Goal: Information Seeking & Learning: Understand process/instructions

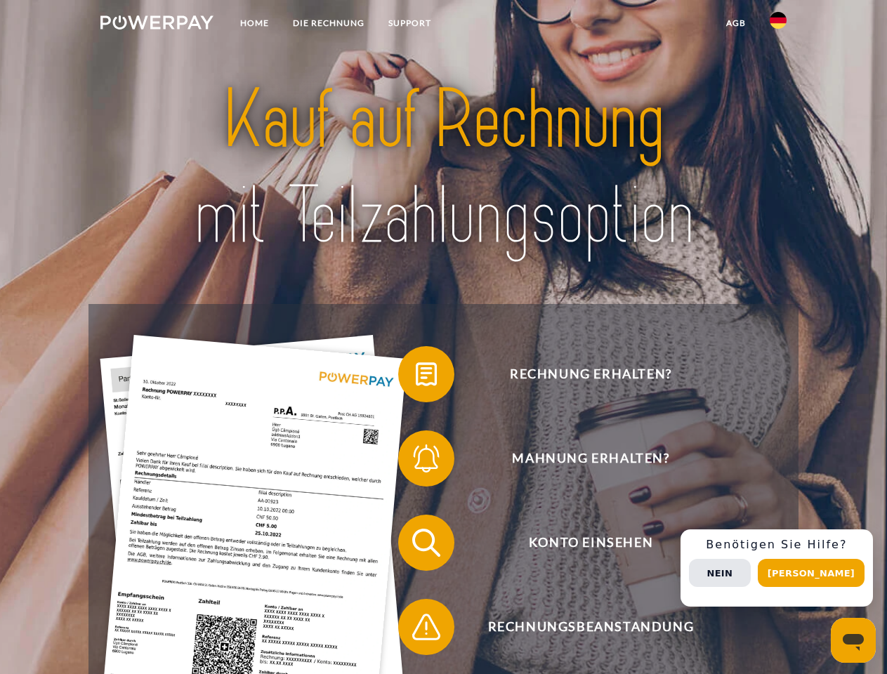
click at [157, 25] on img at bounding box center [156, 22] width 113 height 14
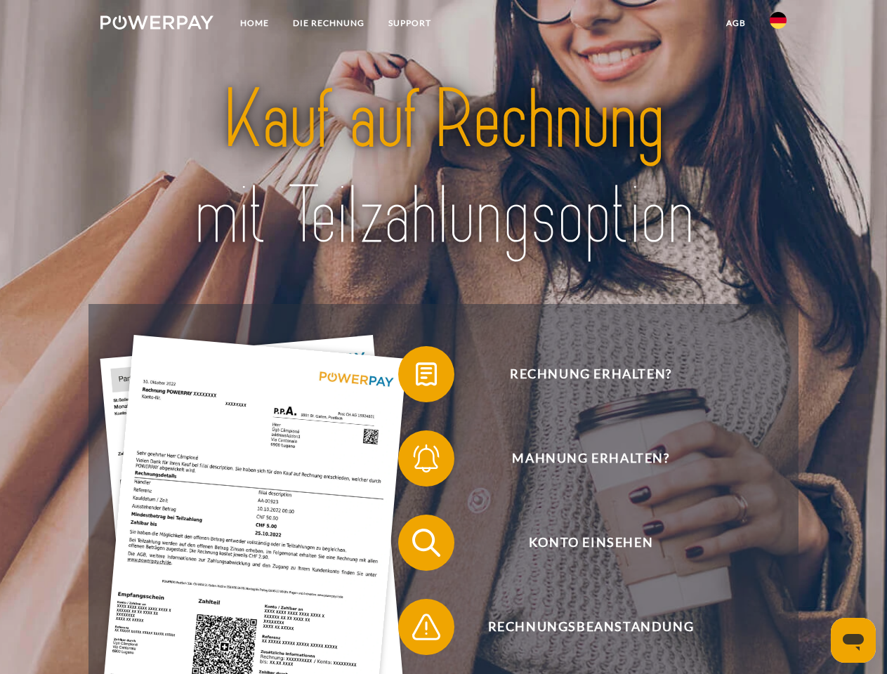
click at [778, 25] on img at bounding box center [778, 20] width 17 height 17
click at [736, 23] on link "agb" at bounding box center [736, 23] width 44 height 25
click at [416, 377] on span at bounding box center [405, 374] width 70 height 70
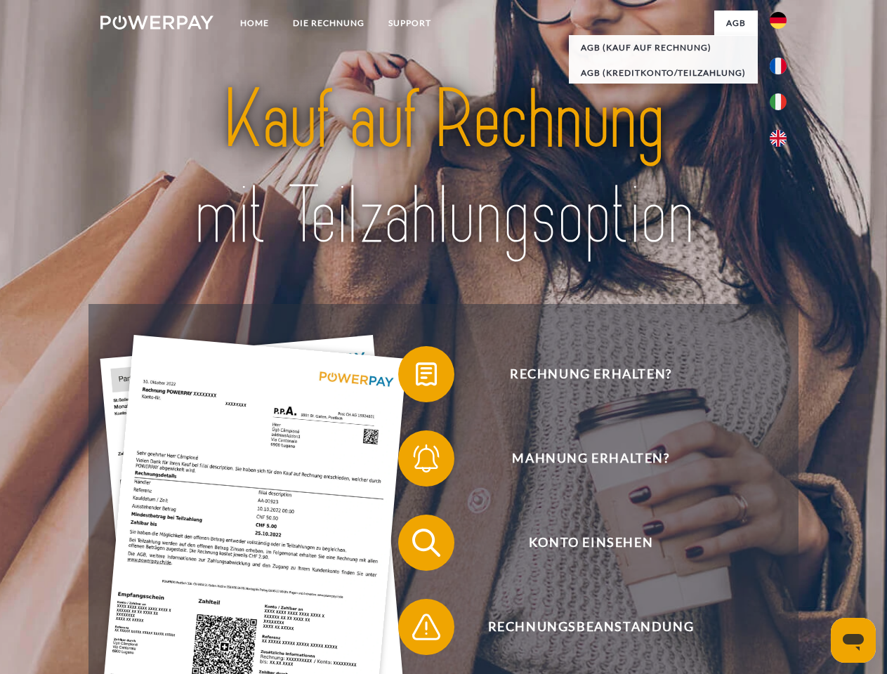
click at [416, 462] on span at bounding box center [405, 459] width 70 height 70
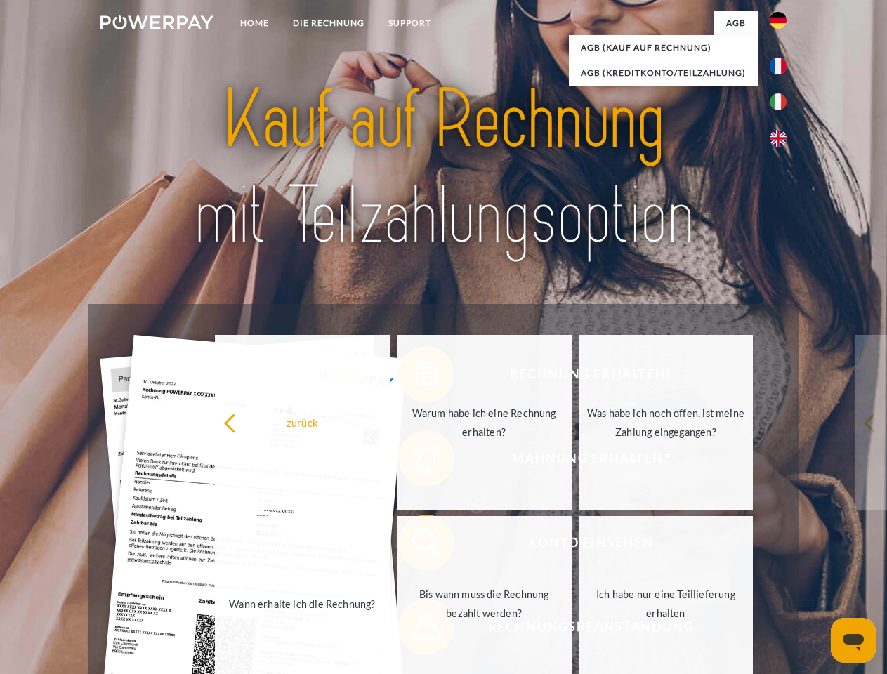
click at [416, 546] on link "Bis wann muss die Rechnung bezahlt werden?" at bounding box center [484, 604] width 175 height 176
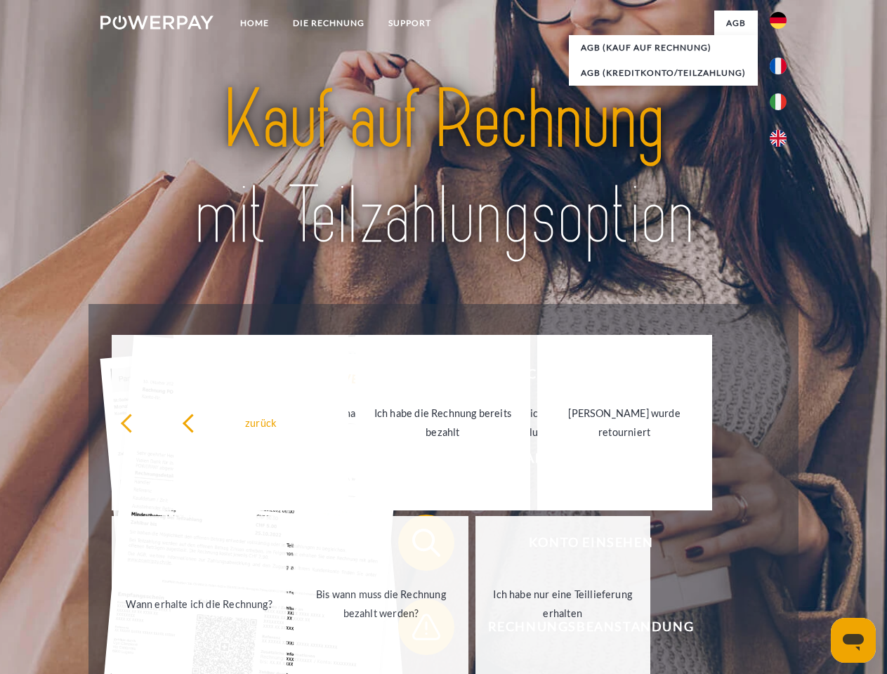
click at [416, 630] on span at bounding box center [405, 627] width 70 height 70
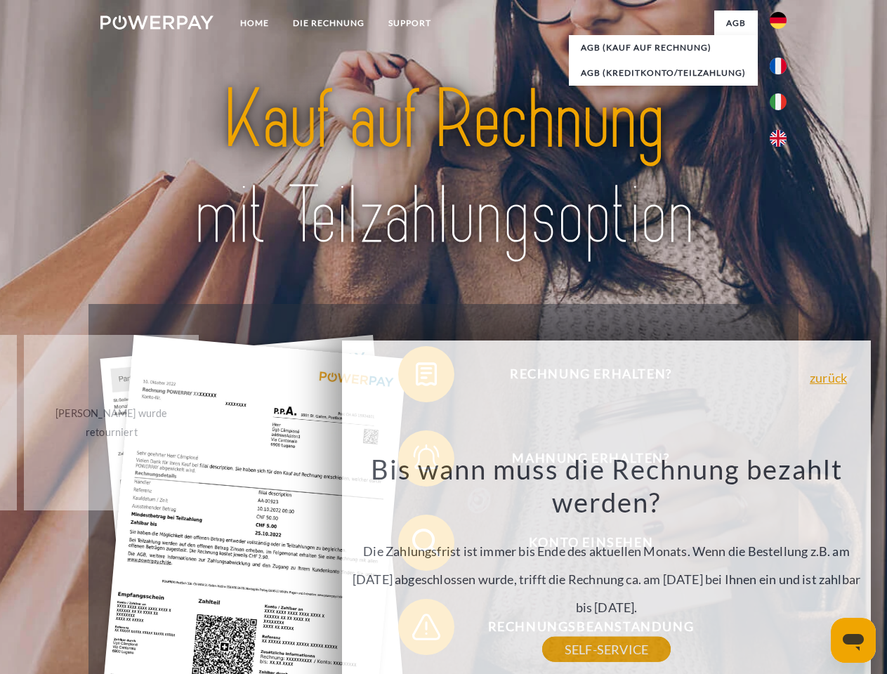
click at [782, 568] on div "Rechnung erhalten? Mahnung erhalten? Konto einsehen" at bounding box center [444, 585] width 710 height 562
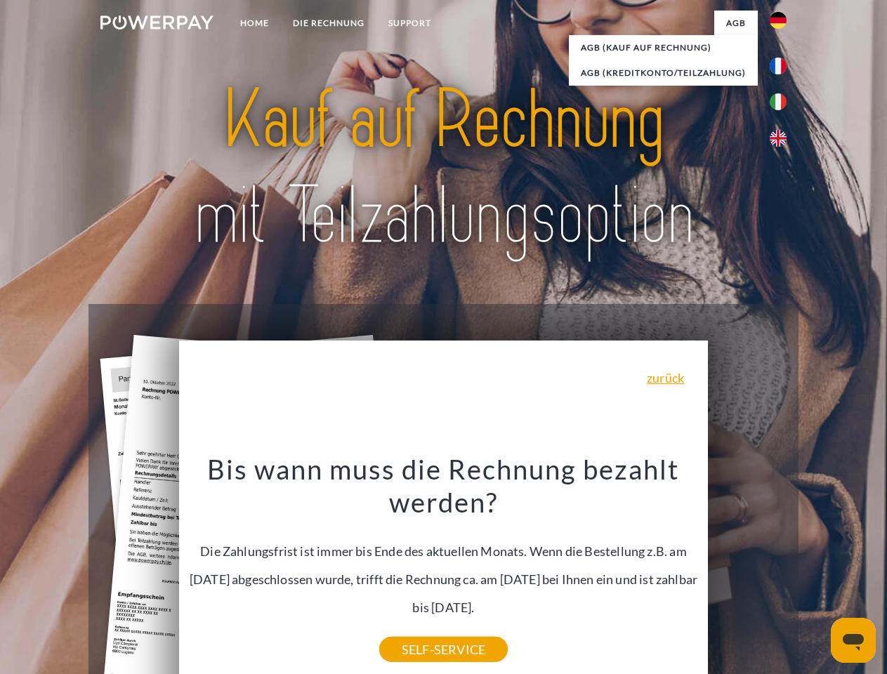
click at [747, 571] on span "Konto einsehen" at bounding box center [591, 543] width 344 height 56
click at [816, 573] on header "Home DIE RECHNUNG SUPPORT" at bounding box center [443, 485] width 887 height 970
